Goal: Navigation & Orientation: Find specific page/section

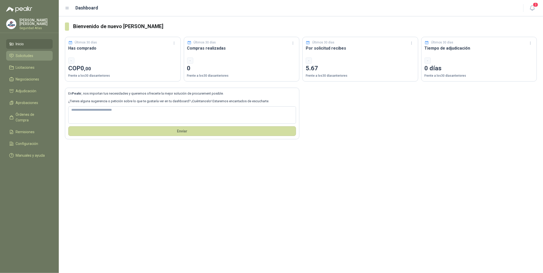
click at [26, 56] on span "Solicitudes" at bounding box center [25, 56] width 18 height 6
click at [29, 66] on span "Licitaciones" at bounding box center [25, 68] width 19 height 6
click at [28, 53] on span "Solicitudes" at bounding box center [25, 56] width 18 height 6
